Goal: Navigation & Orientation: Find specific page/section

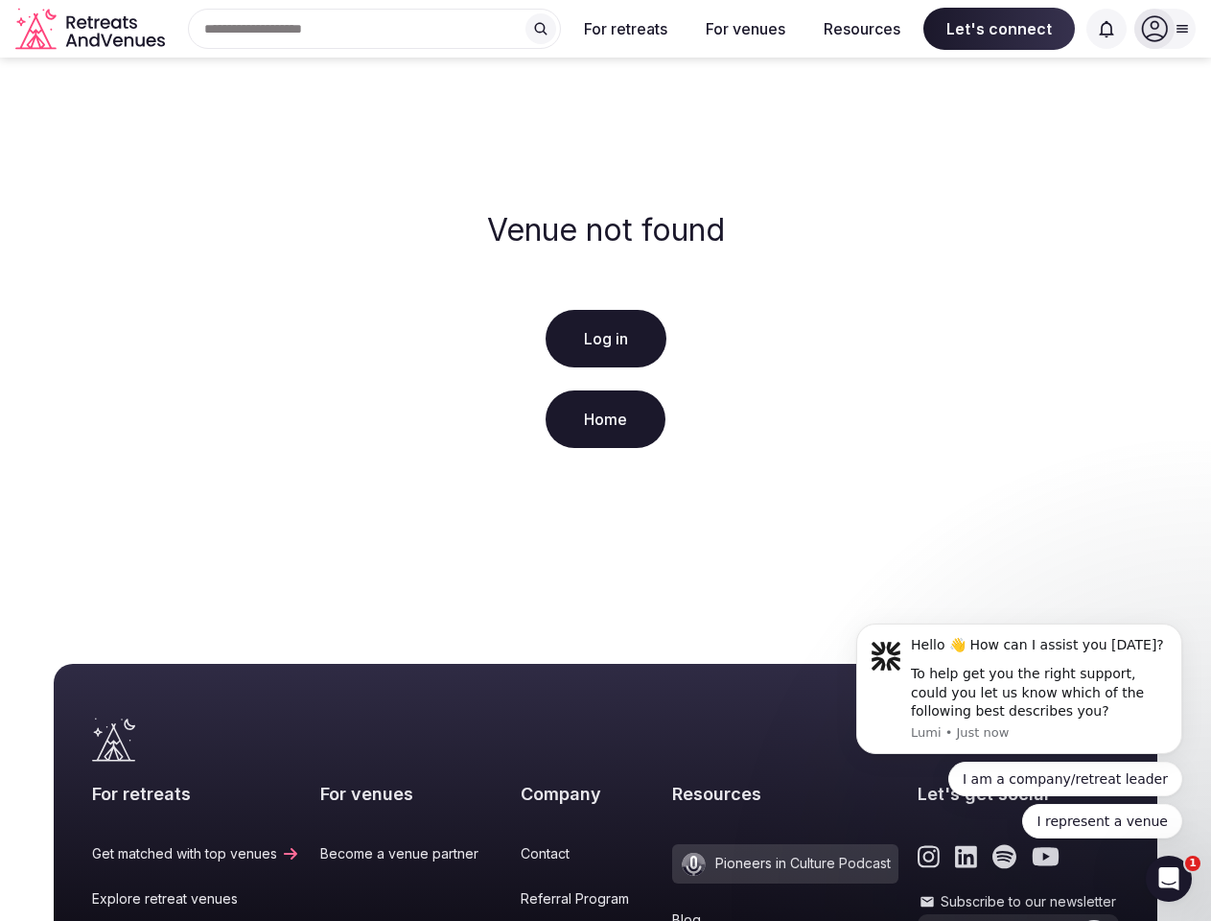
click at [605, 460] on div "Venue not found Log in Home" at bounding box center [605, 334] width 1211 height 552
click at [375, 29] on div "Search Popular Destinations [GEOGRAPHIC_DATA], [GEOGRAPHIC_DATA] [GEOGRAPHIC_DA…" at bounding box center [367, 29] width 388 height 40
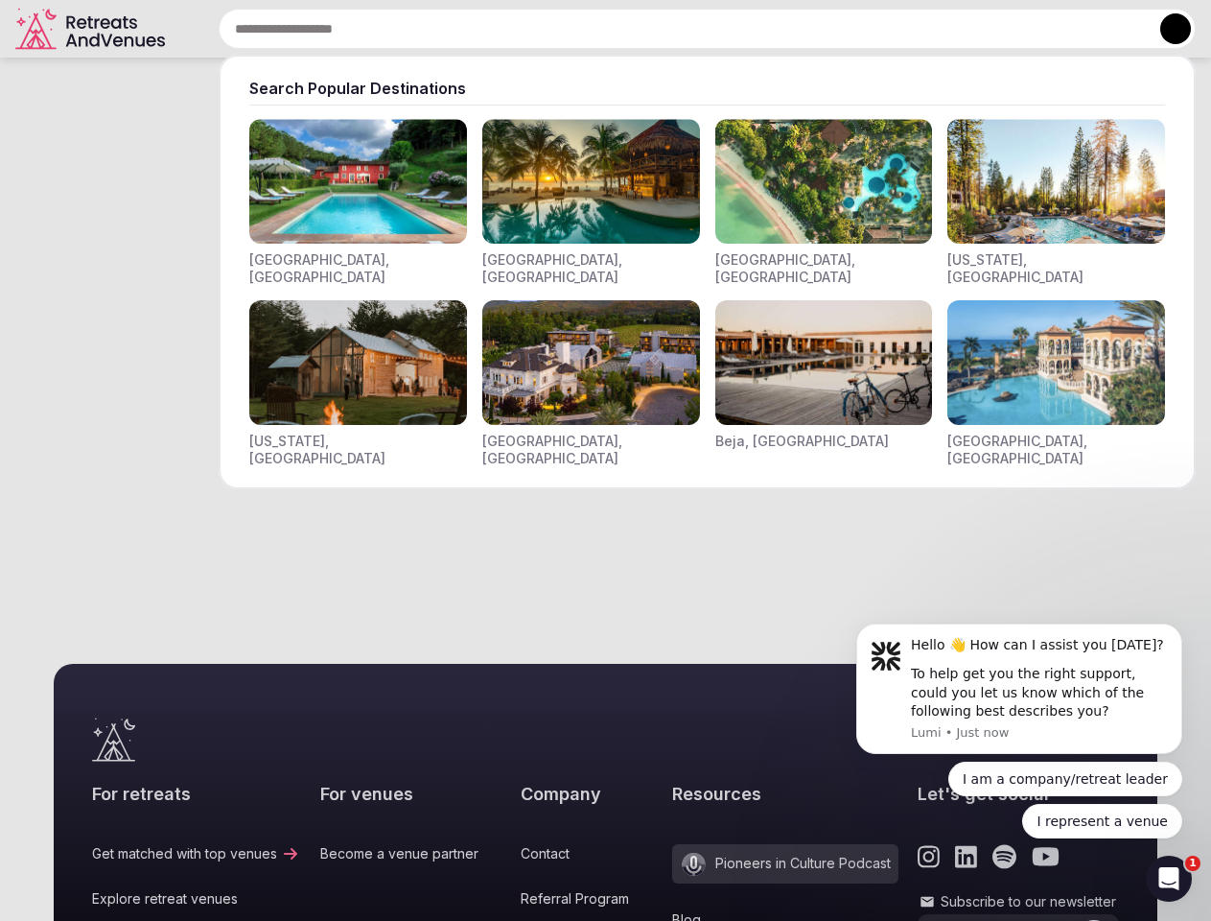
click at [541, 29] on input "text" at bounding box center [707, 29] width 977 height 40
click at [626, 29] on input "text" at bounding box center [707, 29] width 977 height 40
click at [745, 29] on input "text" at bounding box center [707, 29] width 977 height 40
click at [862, 29] on input "text" at bounding box center [707, 29] width 977 height 40
click at [999, 29] on input "text" at bounding box center [707, 29] width 977 height 40
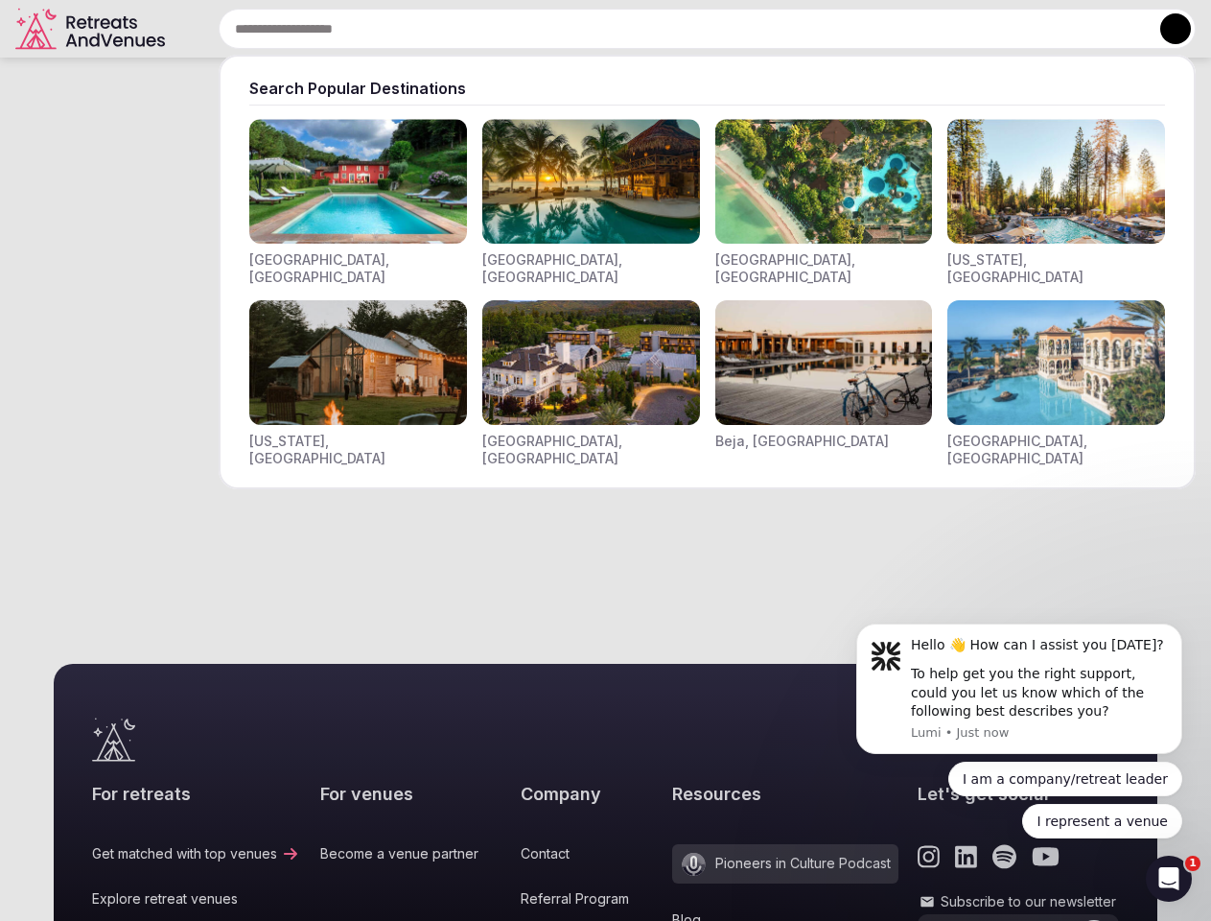
click at [1107, 29] on input "text" at bounding box center [707, 29] width 977 height 40
click at [1165, 29] on button at bounding box center [1176, 28] width 31 height 31
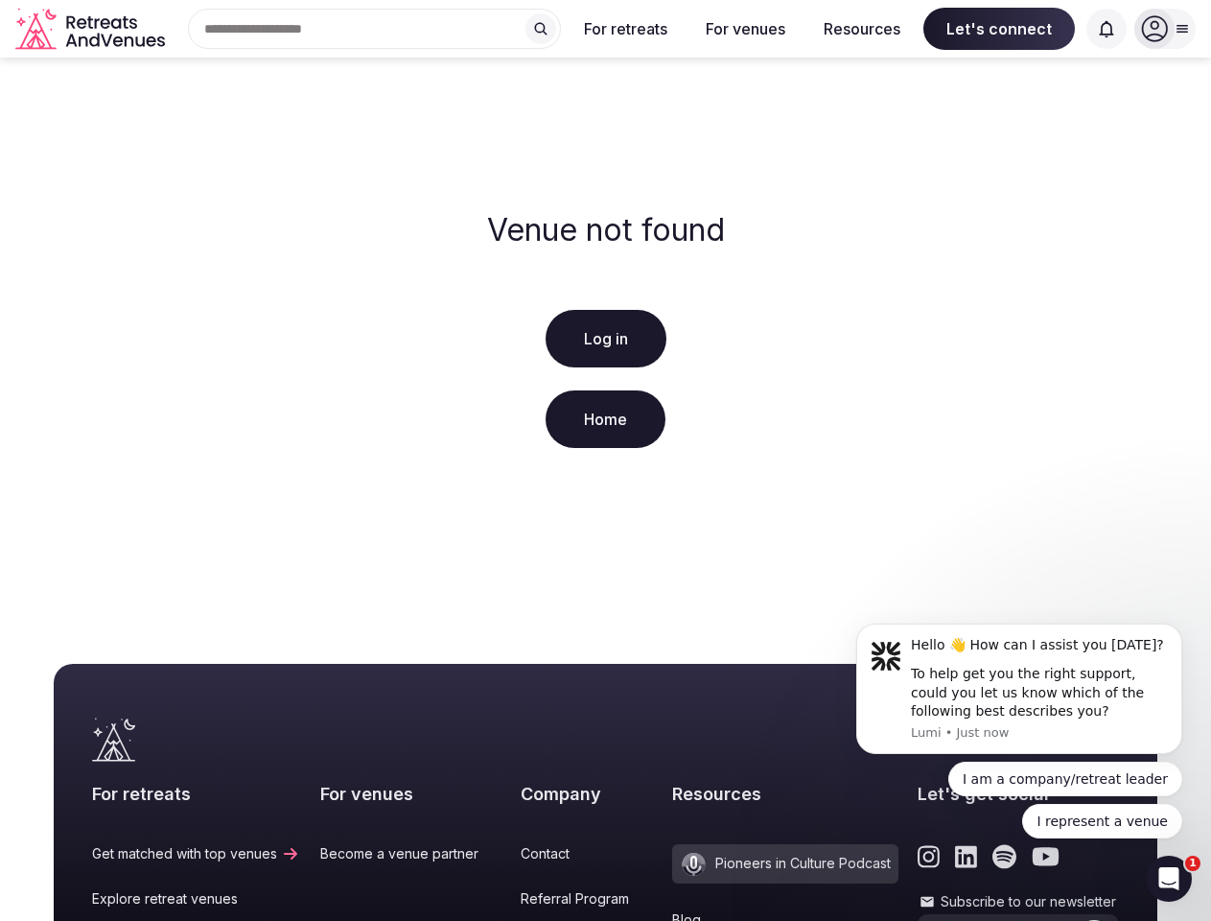
click at [1088, 920] on icon "submit" at bounding box center [1095, 939] width 15 height 12
